Goal: Check status

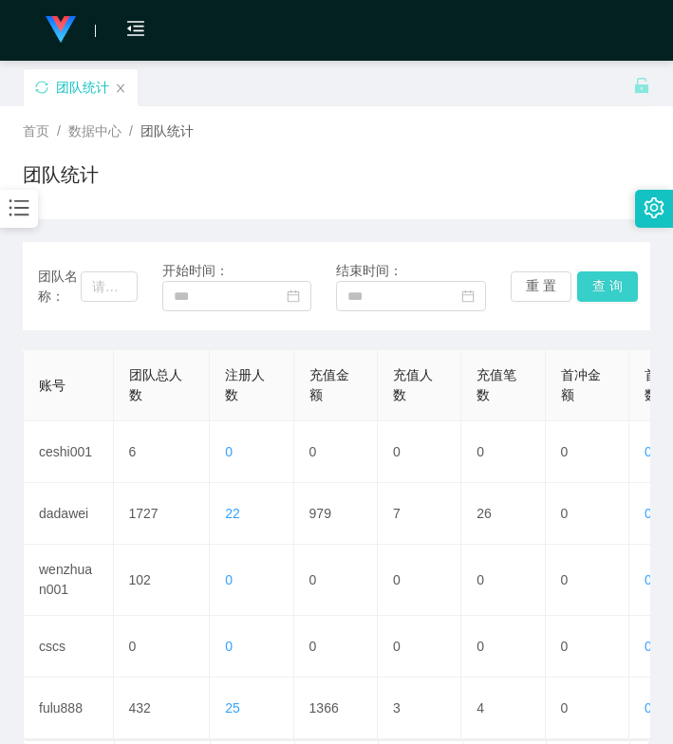
click at [586, 287] on button "查 询" at bounding box center [607, 286] width 61 height 30
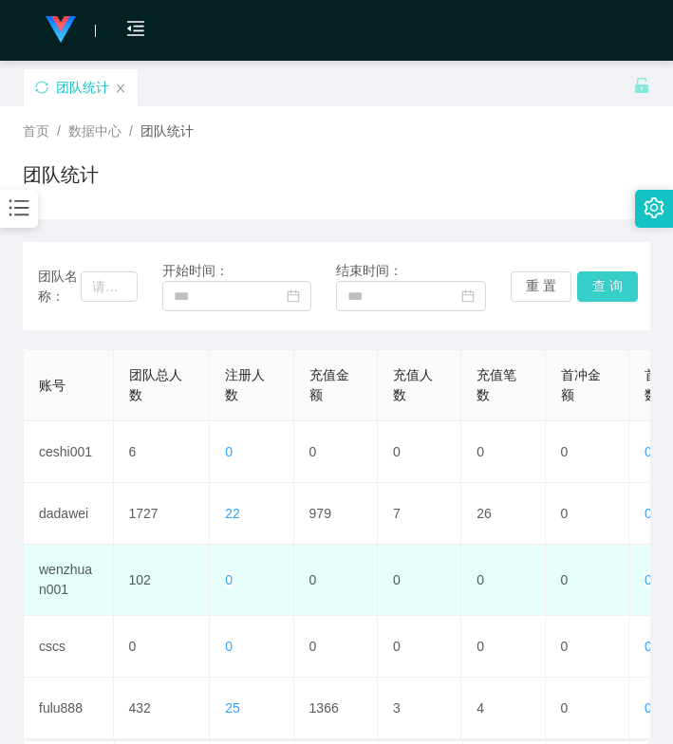
scroll to position [95, 0]
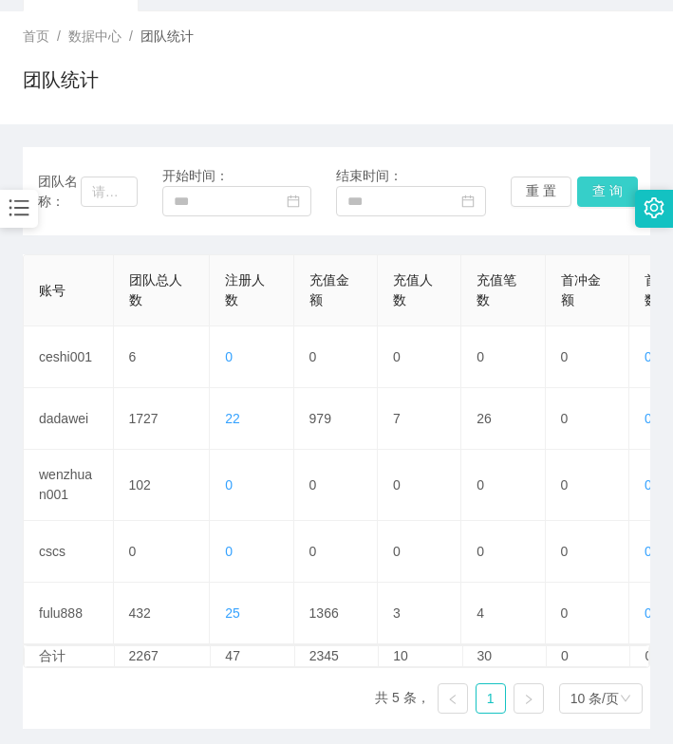
click at [592, 185] on button "查 询" at bounding box center [607, 191] width 61 height 30
